Goal: Information Seeking & Learning: Learn about a topic

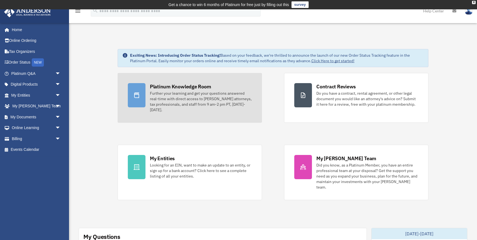
click at [169, 89] on div "Platinum Knowledge Room" at bounding box center [180, 86] width 61 height 7
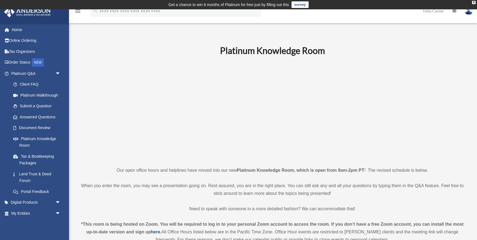
scroll to position [676, 0]
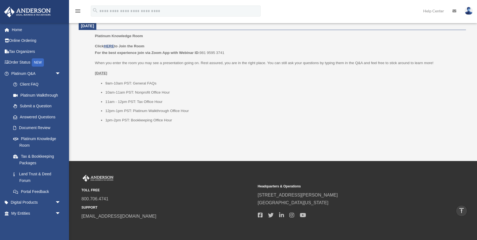
click at [147, 120] on li "1pm-2pm PST: Bookkeeping Office Hour" at bounding box center [283, 120] width 357 height 7
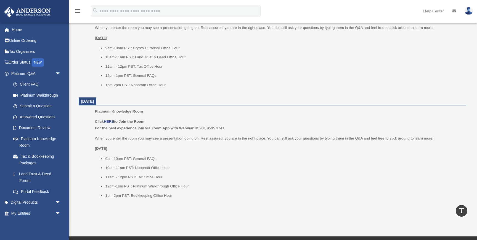
scroll to position [602, 0]
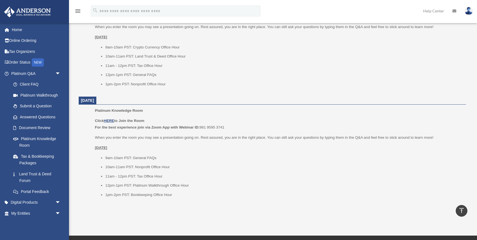
click at [132, 127] on b "For the best experience join via Zoom App with Webinar ID:" at bounding box center [147, 127] width 105 height 4
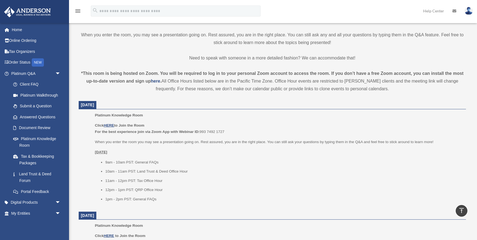
scroll to position [146, 0]
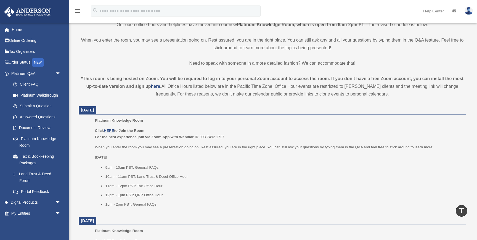
click at [140, 187] on li "11am - 12pm PST: Tax Office Hour" at bounding box center [283, 186] width 357 height 7
click at [145, 186] on li "11am - 12pm PST: Tax Office Hour" at bounding box center [283, 186] width 357 height 7
click at [111, 132] on u "HERE" at bounding box center [109, 131] width 10 height 4
